Goal: Information Seeking & Learning: Learn about a topic

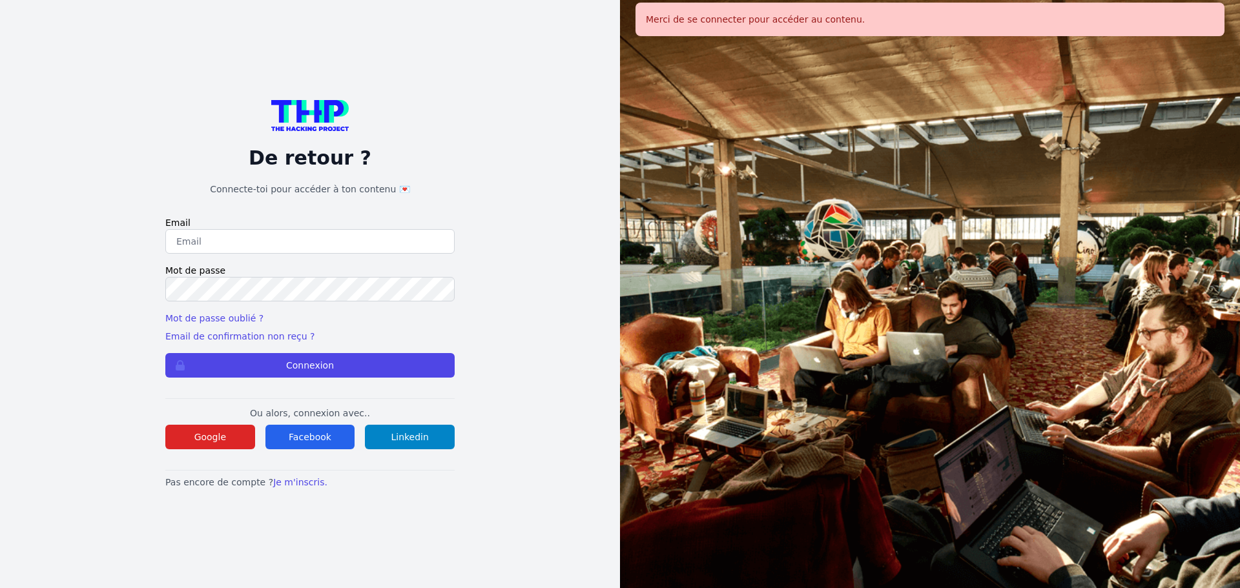
click at [292, 236] on input "email" at bounding box center [309, 241] width 289 height 25
type input "[EMAIL_ADDRESS][DOMAIN_NAME]"
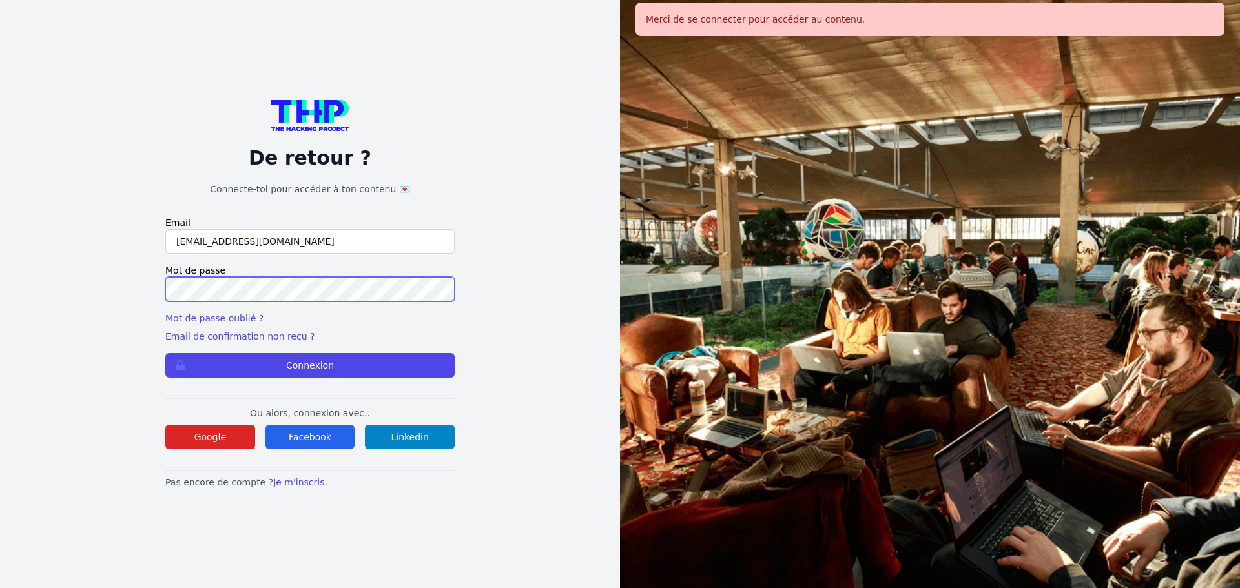
click at [165, 353] on button "Connexion" at bounding box center [309, 365] width 289 height 25
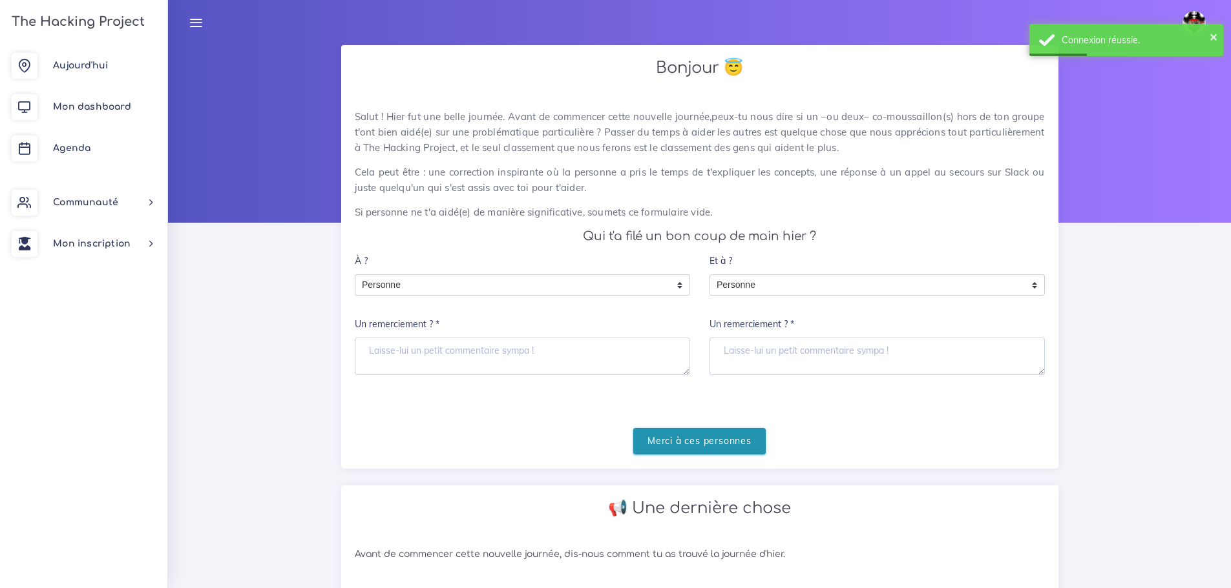
click at [742, 446] on input "Merci à ces personnes" at bounding box center [699, 441] width 132 height 26
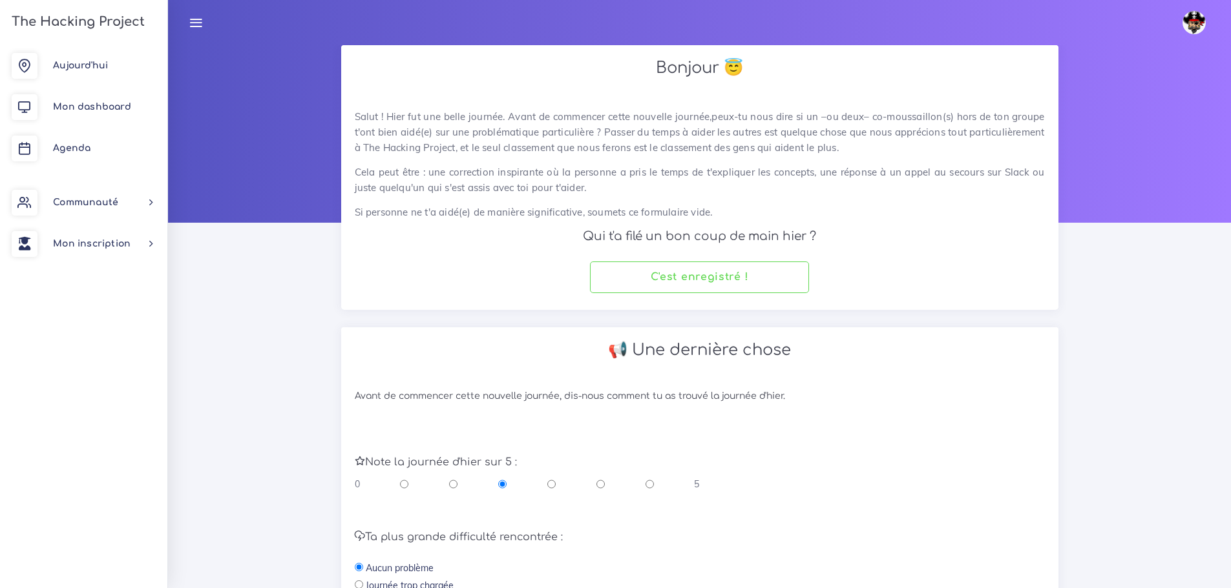
click at [601, 488] on input "radio" at bounding box center [600, 484] width 8 height 13
radio input "true"
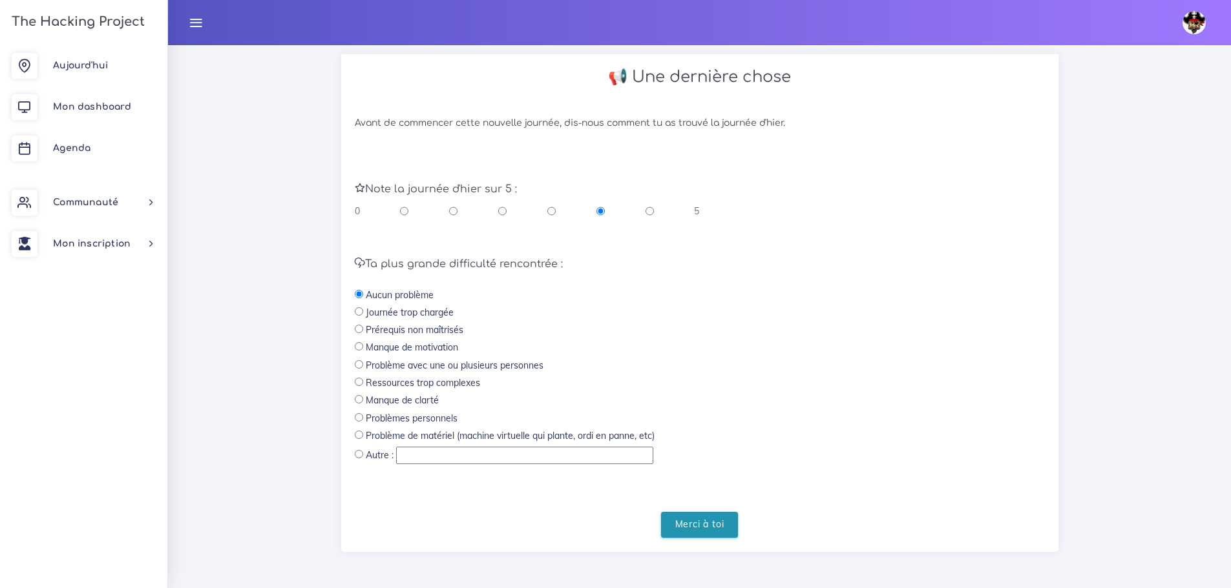
scroll to position [274, 0]
click at [676, 517] on input "Merci à toi" at bounding box center [700, 525] width 78 height 26
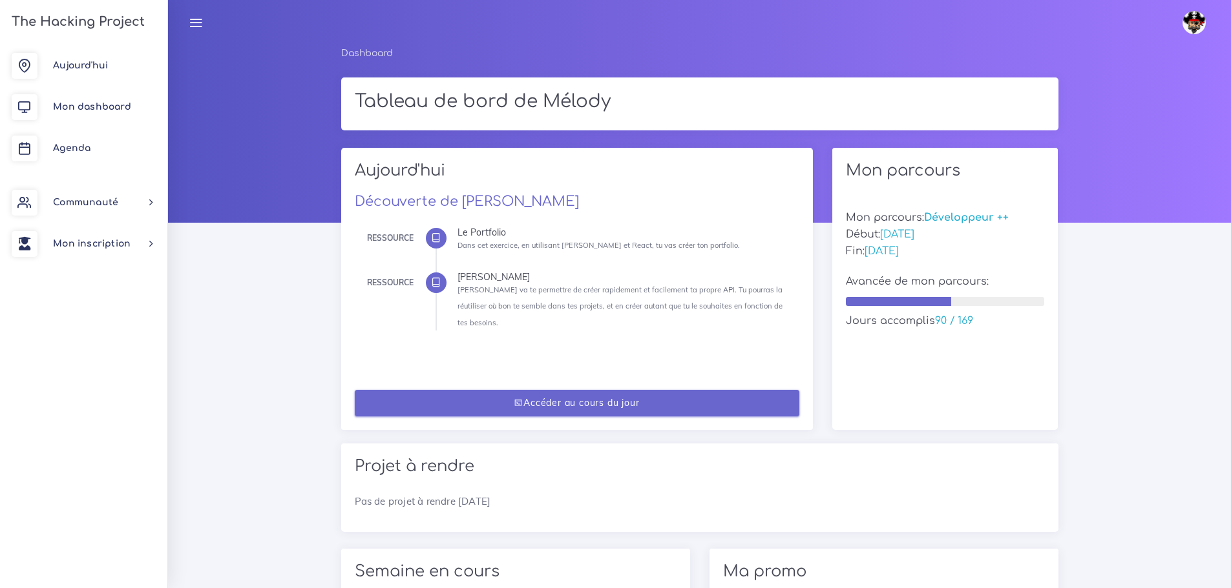
click at [623, 390] on link "Accéder au cours du jour" at bounding box center [577, 403] width 444 height 26
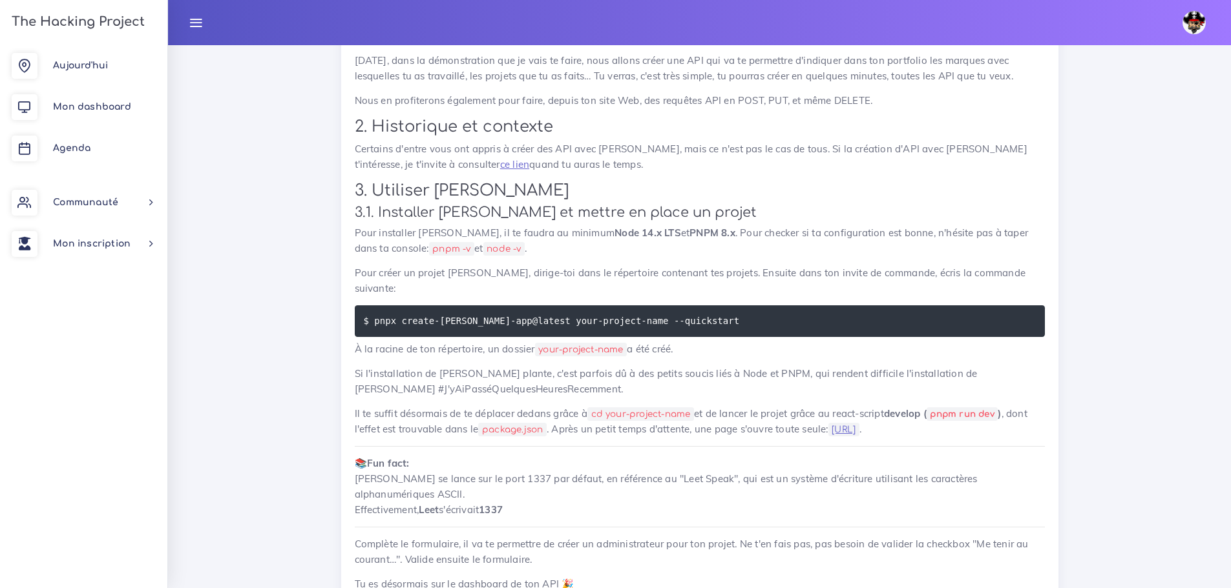
scroll to position [2065, 0]
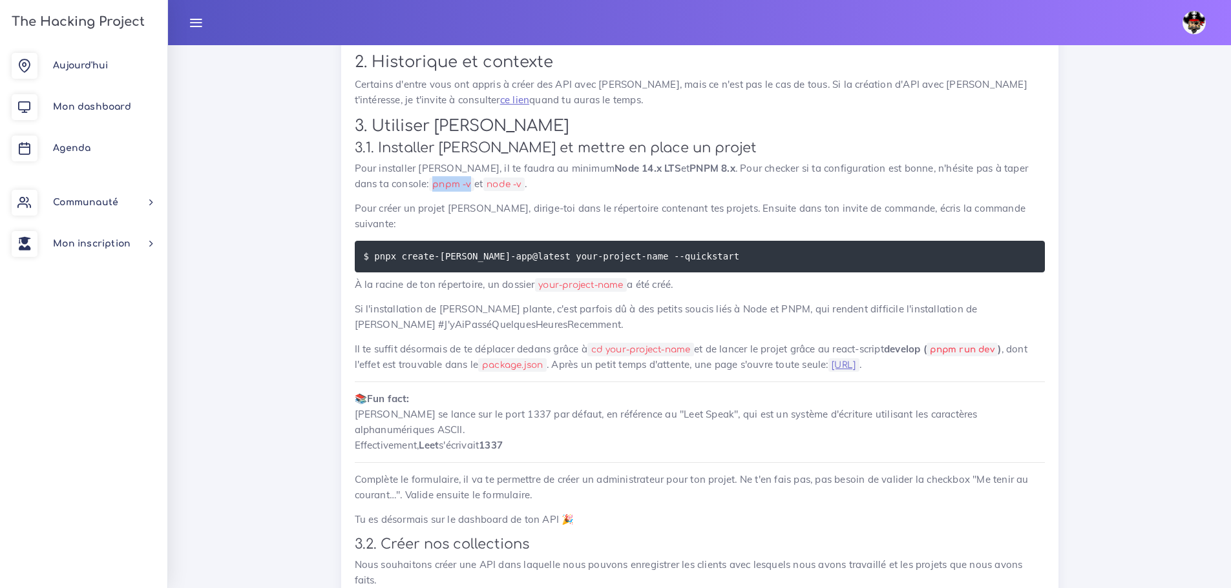
drag, startPoint x: 435, startPoint y: 185, endPoint x: 397, endPoint y: 189, distance: 39.0
click at [429, 189] on code "pnpm -v" at bounding box center [452, 185] width 46 height 14
copy code "pnpm -v"
drag, startPoint x: 494, startPoint y: 182, endPoint x: 458, endPoint y: 183, distance: 35.6
click at [483, 183] on code "node -v" at bounding box center [504, 185] width 42 height 14
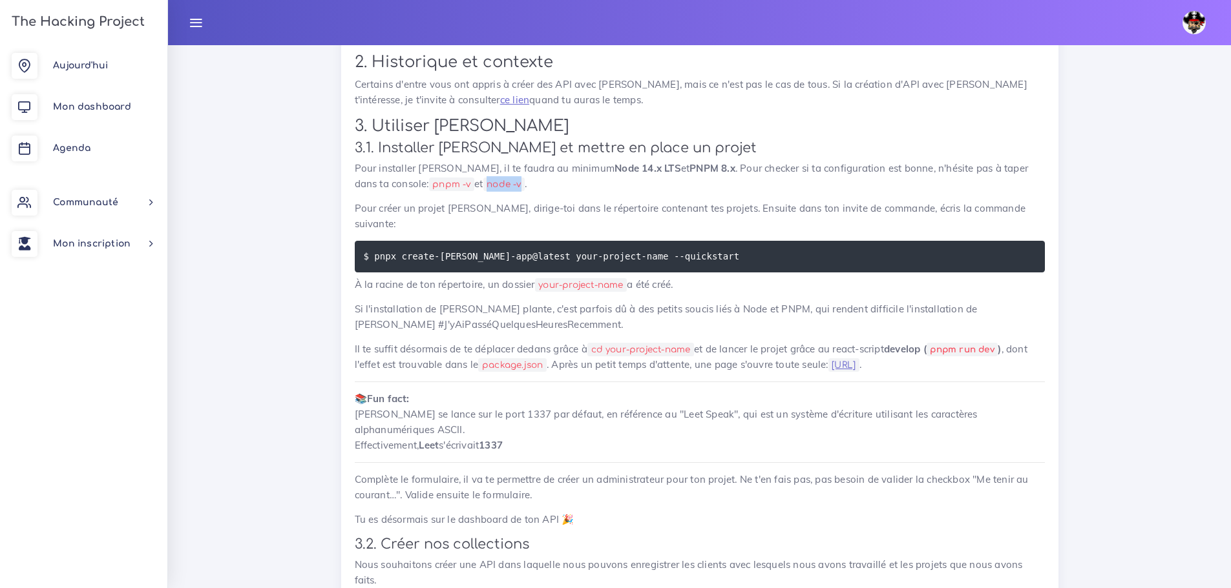
copy code "node -v"
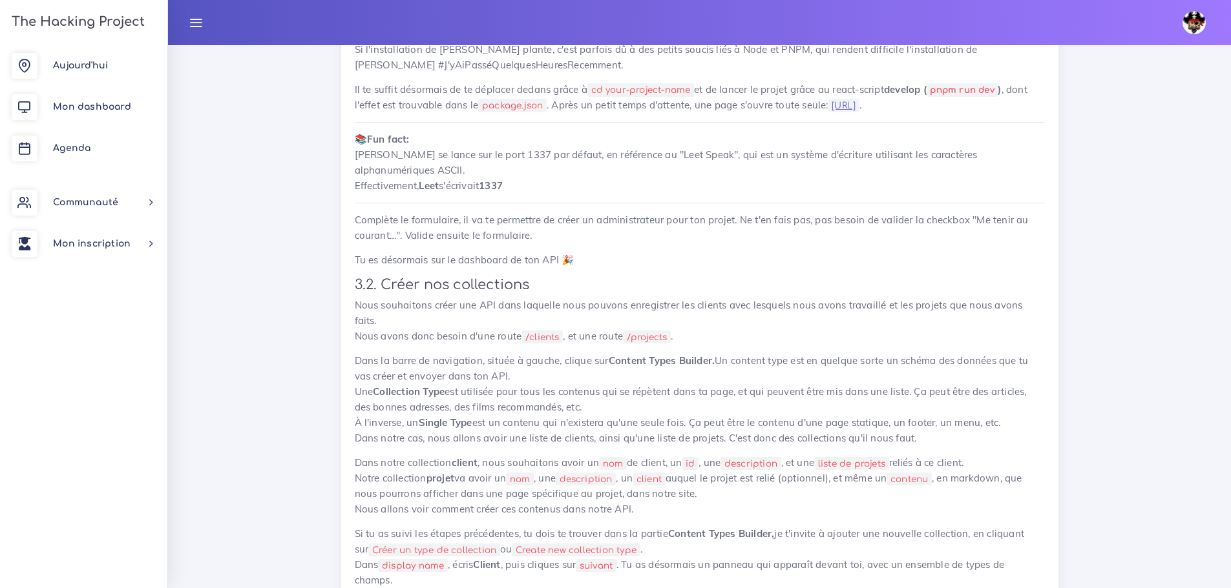
scroll to position [2324, 0]
